Goal: Information Seeking & Learning: Learn about a topic

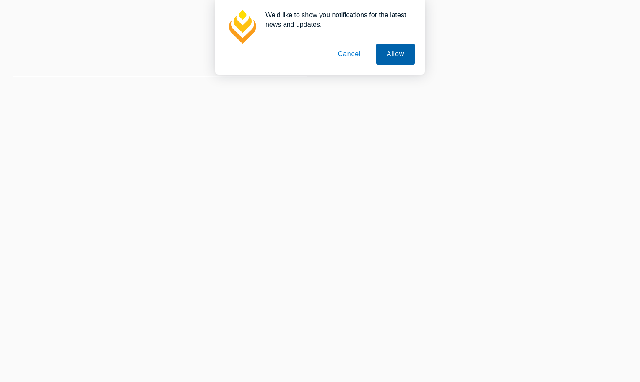
click at [400, 56] on button "Allow" at bounding box center [395, 54] width 39 height 21
